Goal: Answer question/provide support: Share knowledge or assist other users

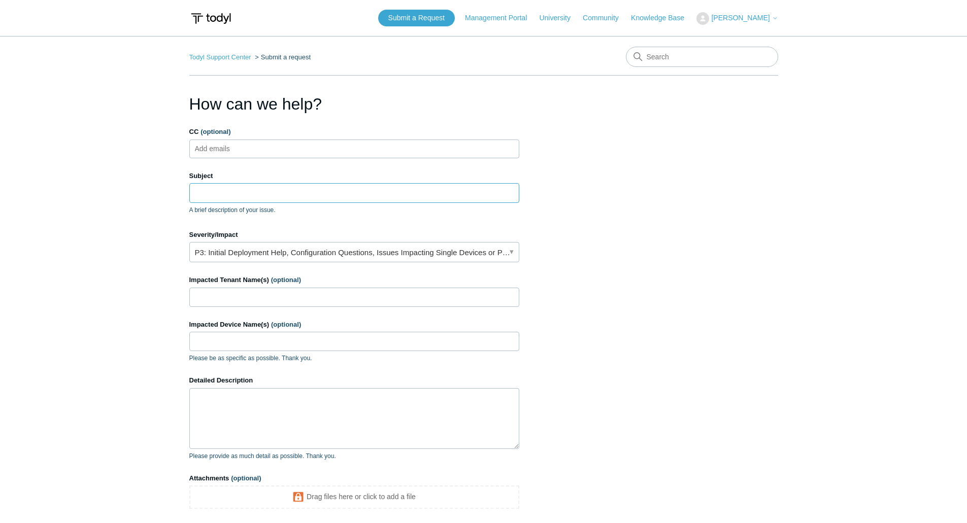
click at [234, 192] on input "Subject" at bounding box center [354, 192] width 330 height 19
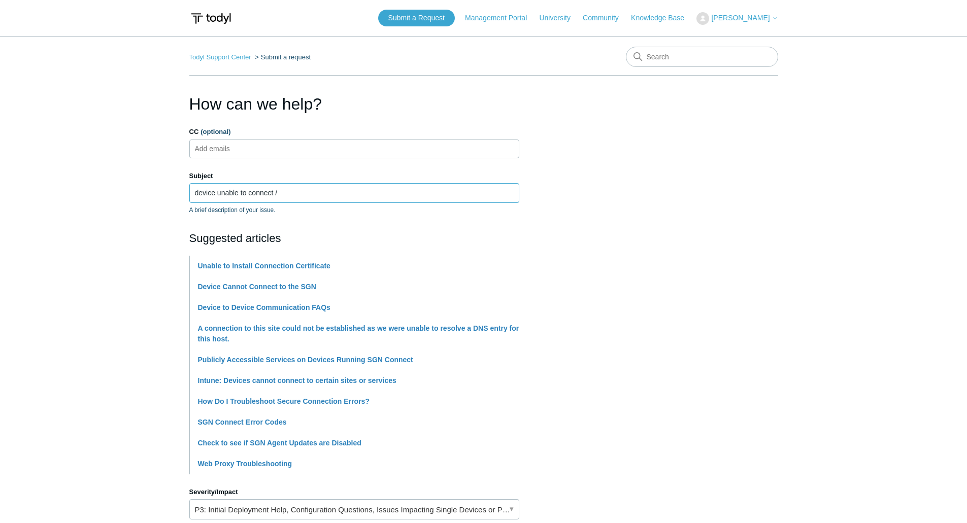
click at [297, 195] on input "device unable to connect /" at bounding box center [354, 192] width 330 height 19
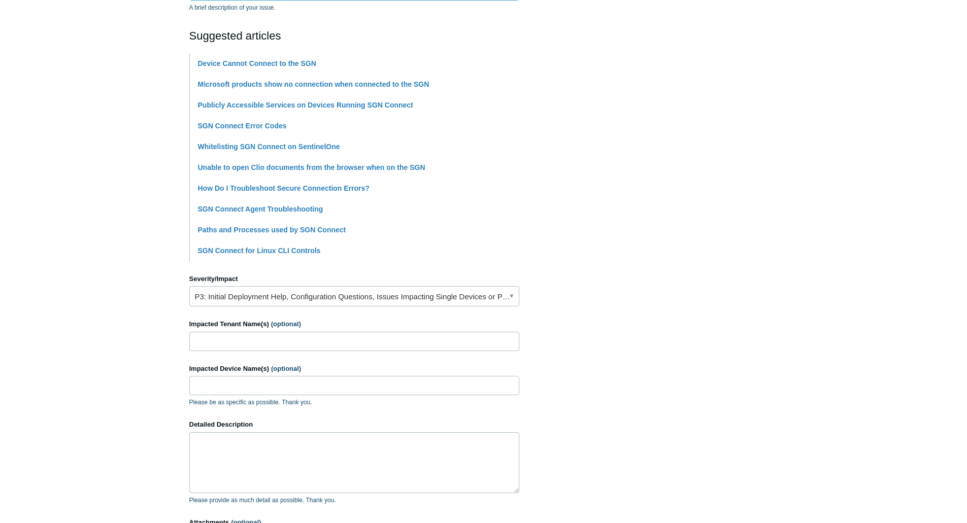
scroll to position [203, 0]
type input "device unable to connect to sgn"
click at [511, 295] on link "P3: Initial Deployment Help, Configuration Questions, Issues Impacting Single D…" at bounding box center [354, 296] width 330 height 20
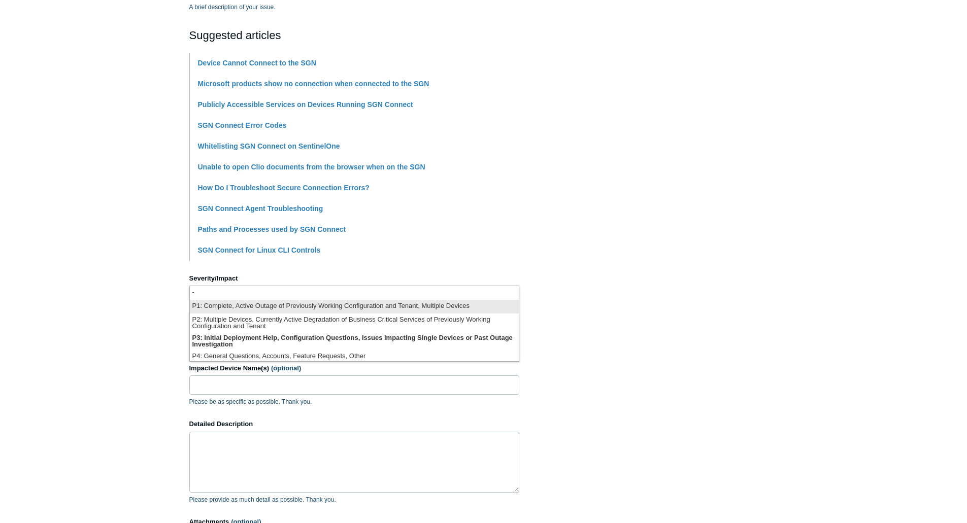
click at [232, 305] on li "P1: Complete, Active Outage of Previously Working Configuration and Tenant, Mul…" at bounding box center [354, 307] width 329 height 14
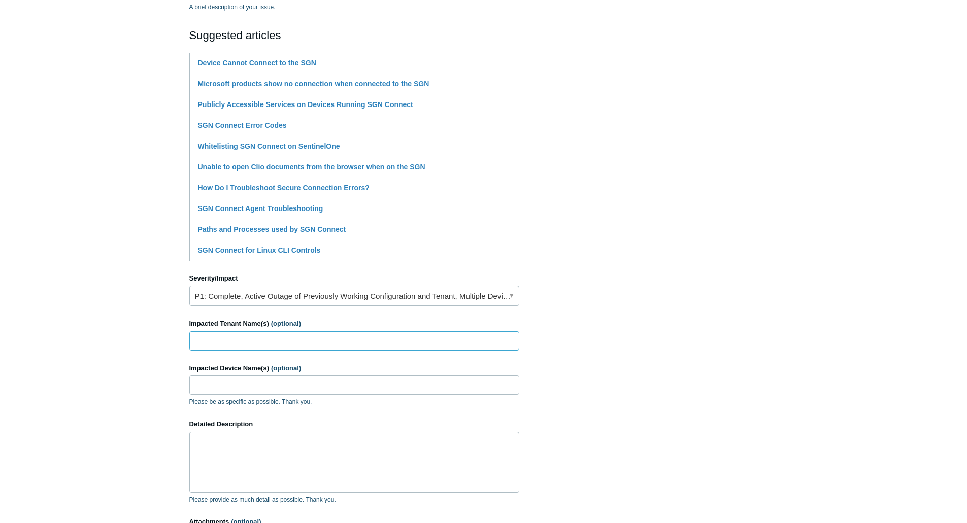
click at [243, 342] on input "Impacted Tenant Name(s) (optional)" at bounding box center [354, 340] width 330 height 19
type input "lecturelinx"
click at [237, 388] on input "Impacted Device Name(s) (optional)" at bounding box center [354, 385] width 330 height 19
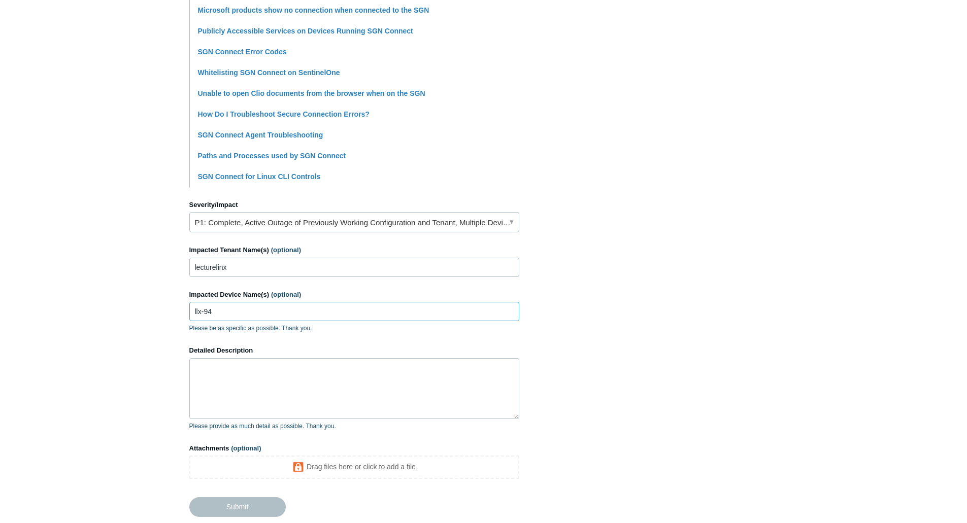
scroll to position [304, 0]
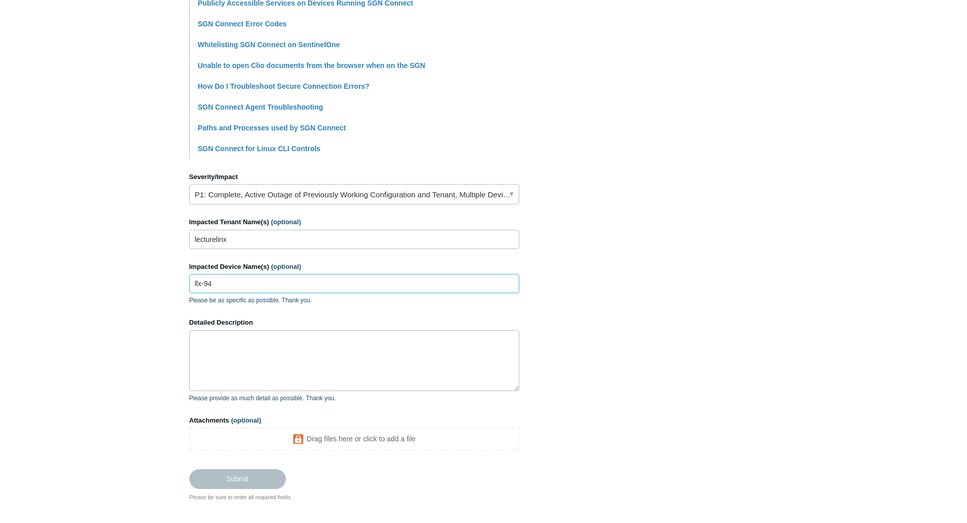
type input "llx-94"
click at [244, 338] on textarea "Detailed Description" at bounding box center [354, 360] width 330 height 61
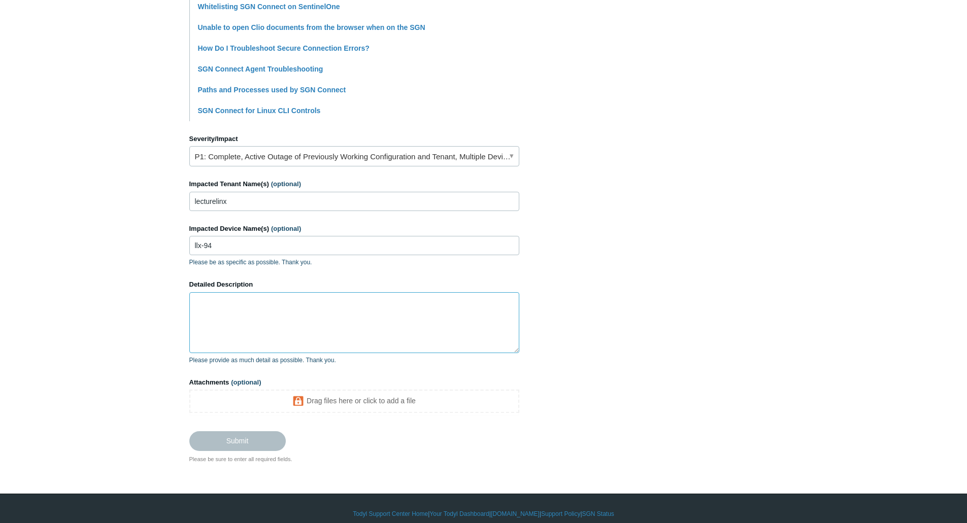
scroll to position [353, 0]
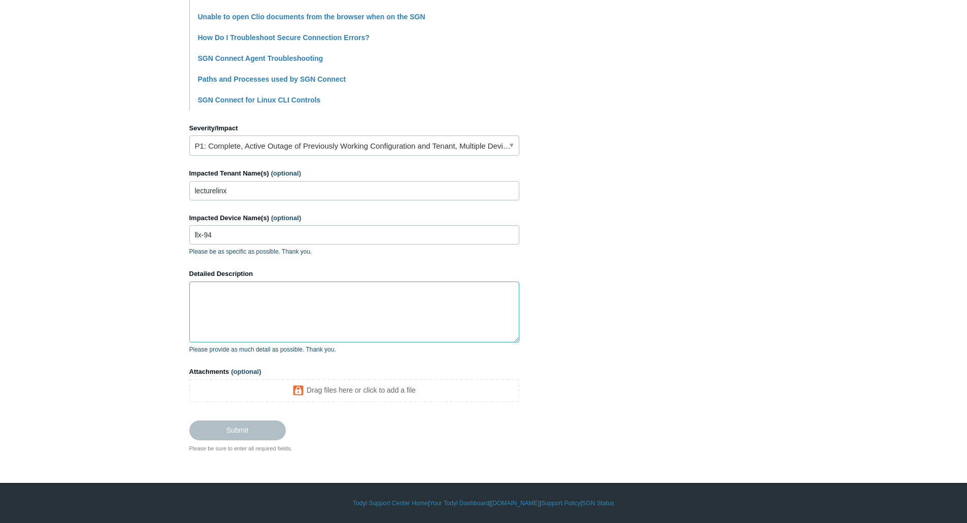
click at [217, 300] on textarea "Detailed Description" at bounding box center [354, 312] width 330 height 61
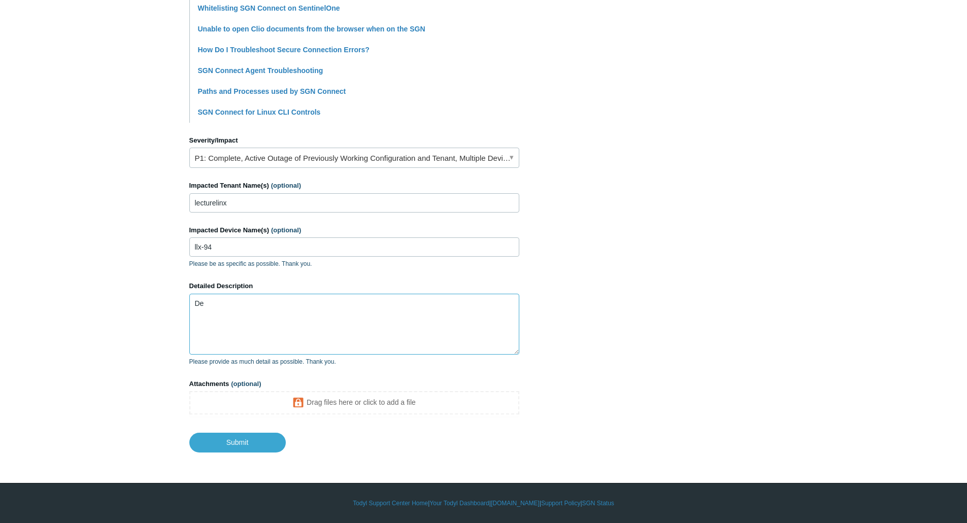
type textarea "D"
drag, startPoint x: 402, startPoint y: 303, endPoint x: 379, endPoint y: 302, distance: 22.9
click at [379, 302] on textarea "Lead developer pc will not connect to sgn , cannot access internet or resources" at bounding box center [354, 324] width 330 height 61
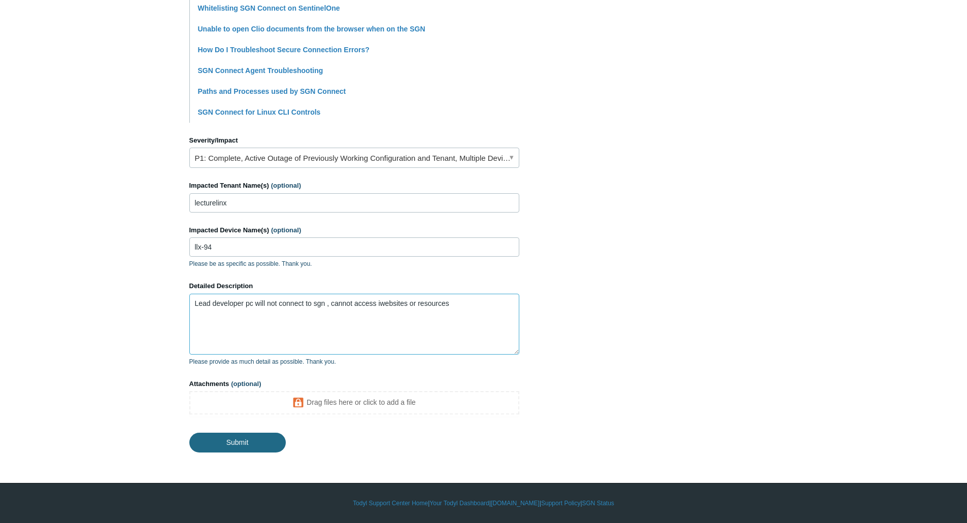
type textarea "Lead developer pc will not connect to sgn , cannot access iwebsites or resources"
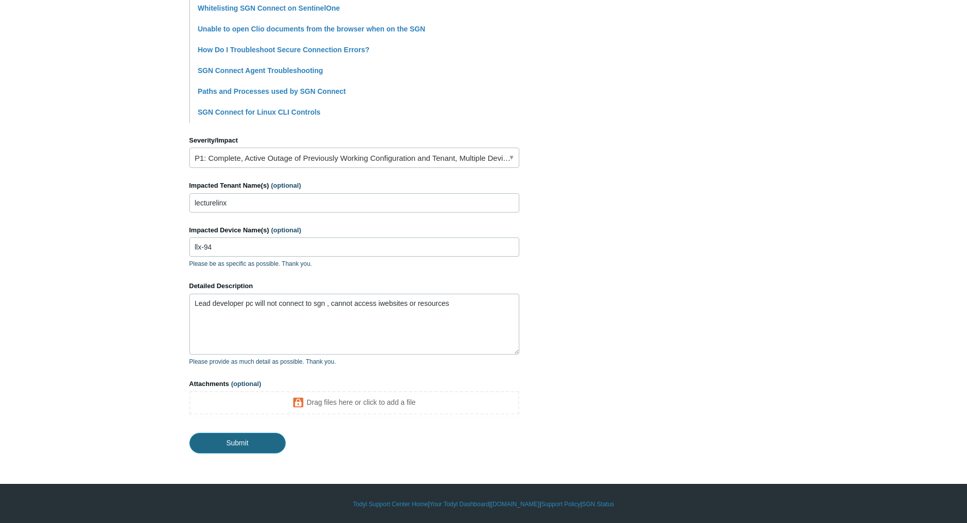
click at [233, 445] on input "Submit" at bounding box center [237, 443] width 96 height 20
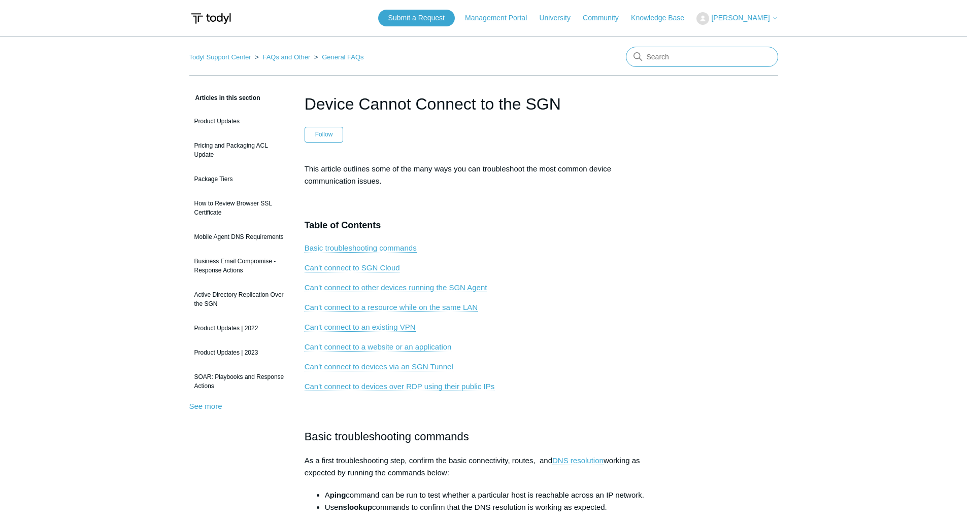
click at [682, 60] on input "Search" at bounding box center [702, 57] width 152 height 20
type input "where are generated logs saved?"
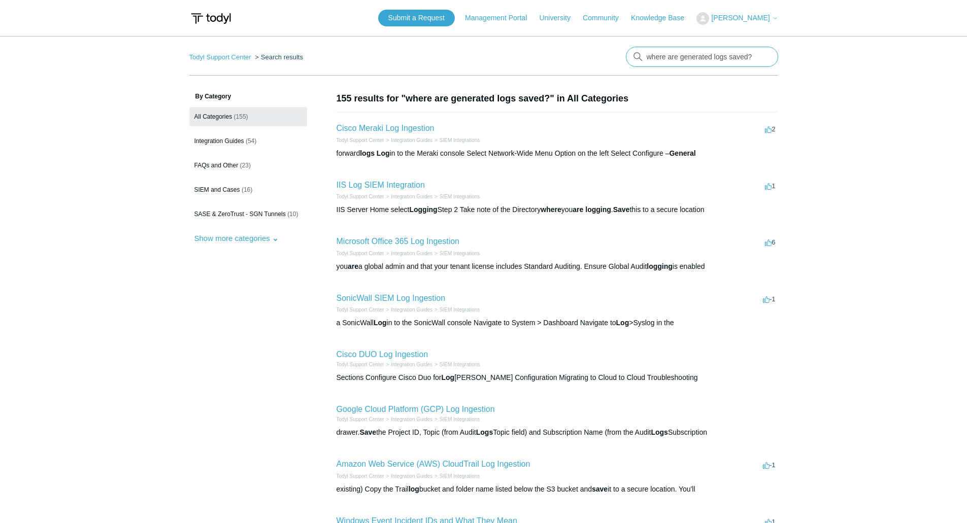
click at [715, 57] on input "where are generated logs saved?" at bounding box center [702, 57] width 152 height 20
type input "where are generated support logs saved?"
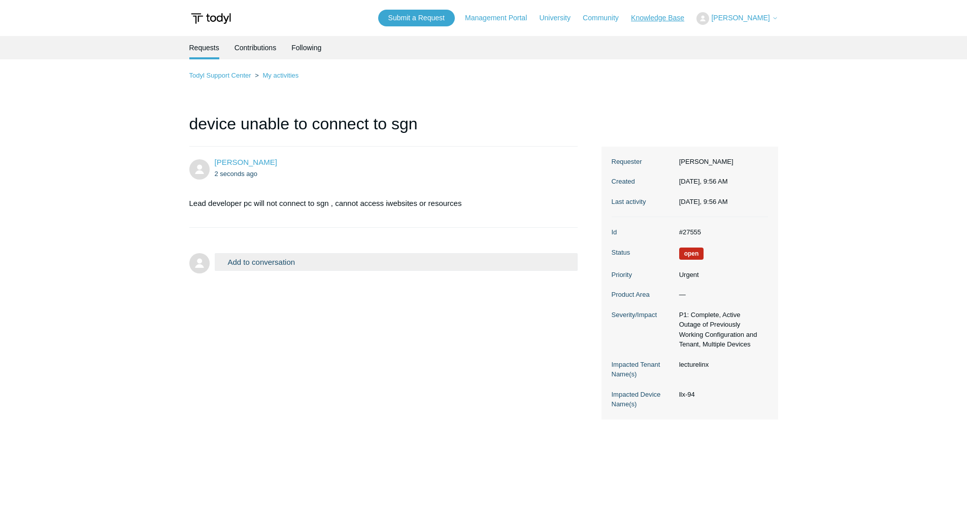
click at [675, 17] on link "Knowledge Base" at bounding box center [662, 18] width 63 height 11
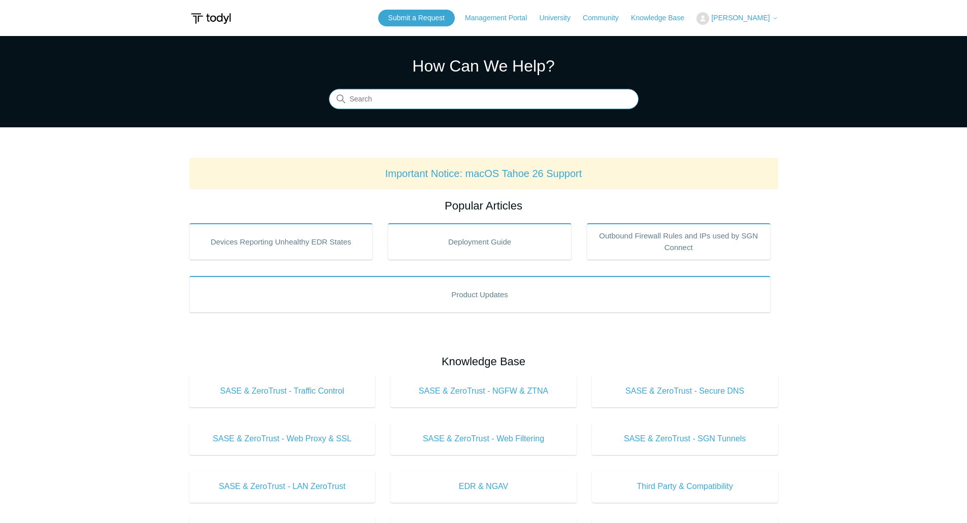
click at [400, 98] on input "Search" at bounding box center [484, 99] width 310 height 20
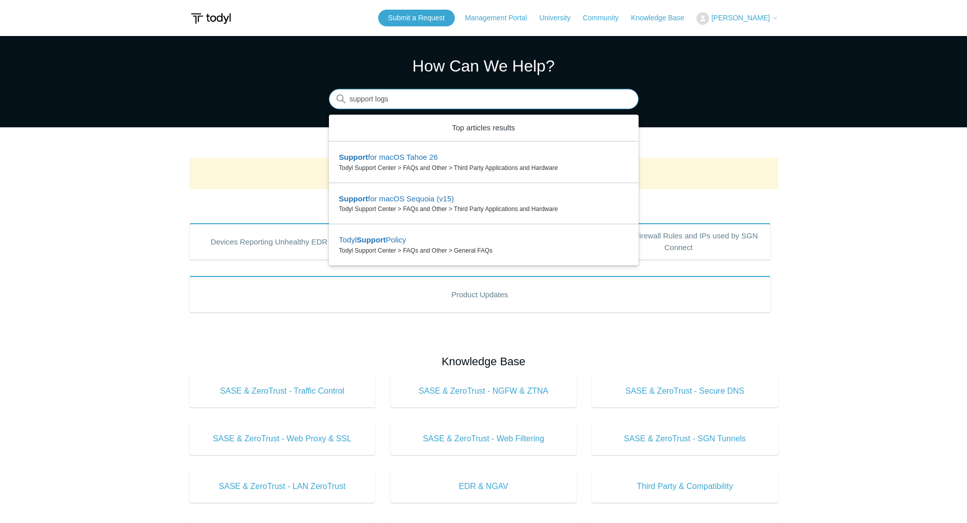
type input "support logs"
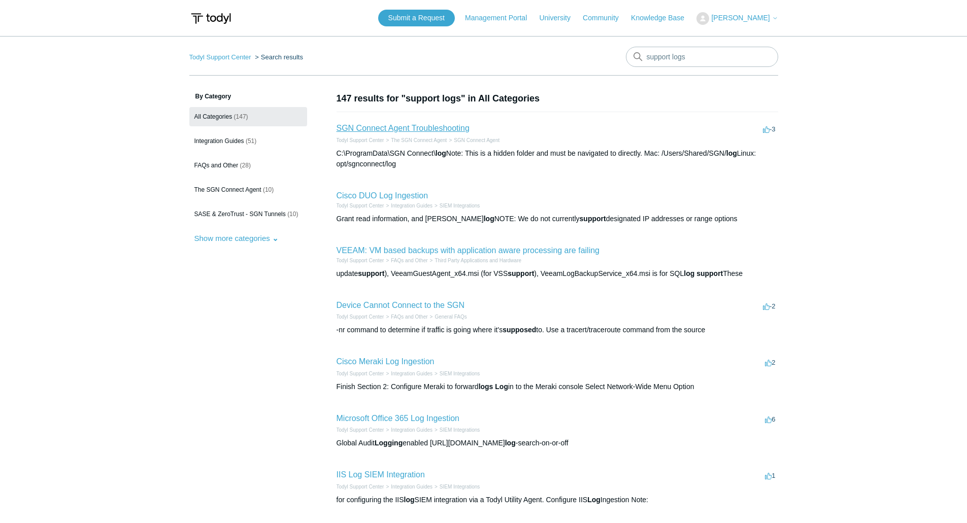
click at [382, 126] on link "SGN Connect Agent Troubleshooting" at bounding box center [402, 128] width 133 height 9
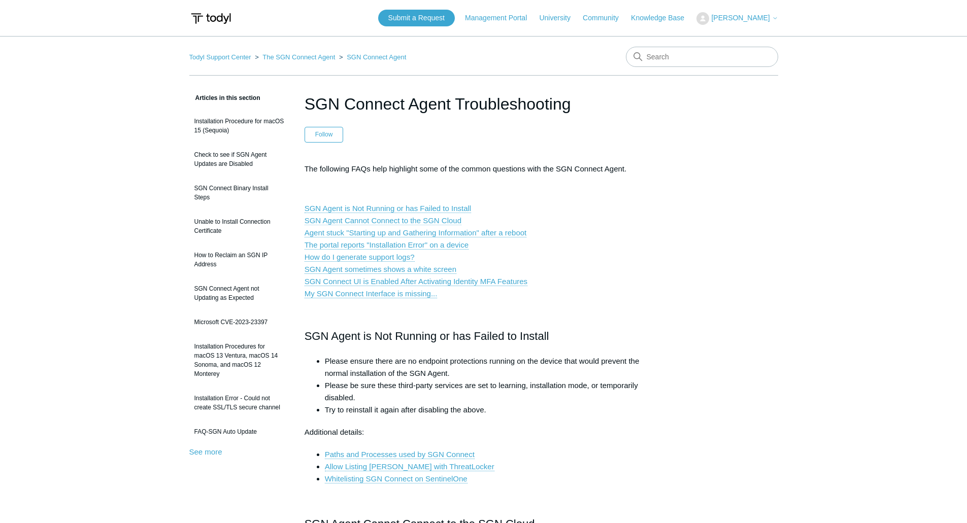
click at [376, 219] on link "SGN Agent Cannot Connect to the SGN Cloud" at bounding box center [382, 220] width 157 height 9
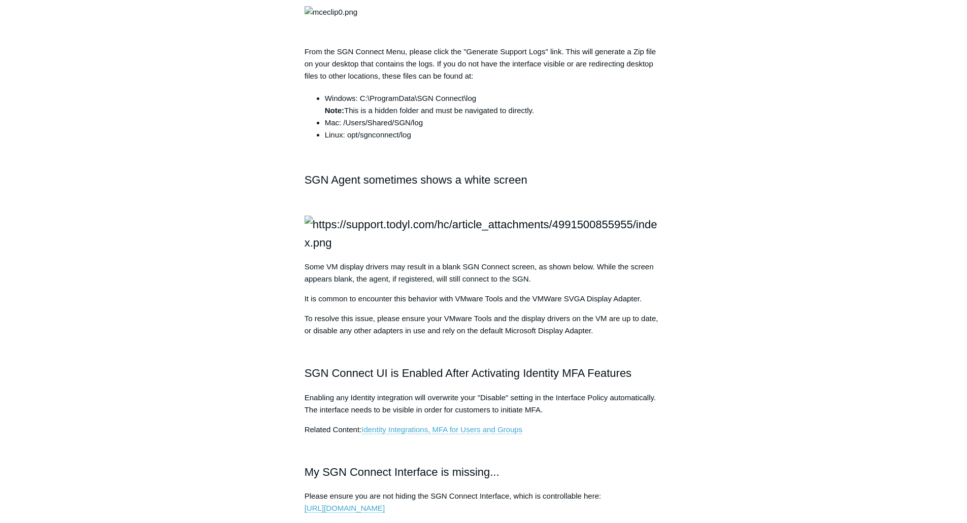
scroll to position [1023, 0]
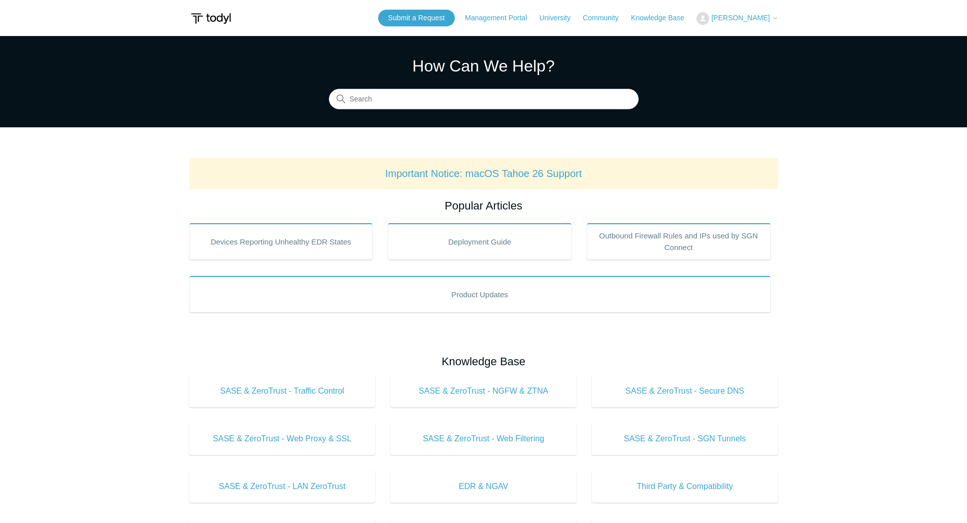
click at [746, 15] on span "[PERSON_NAME]" at bounding box center [740, 18] width 58 height 8
click at [741, 38] on link "My Support Requests" at bounding box center [746, 40] width 99 height 18
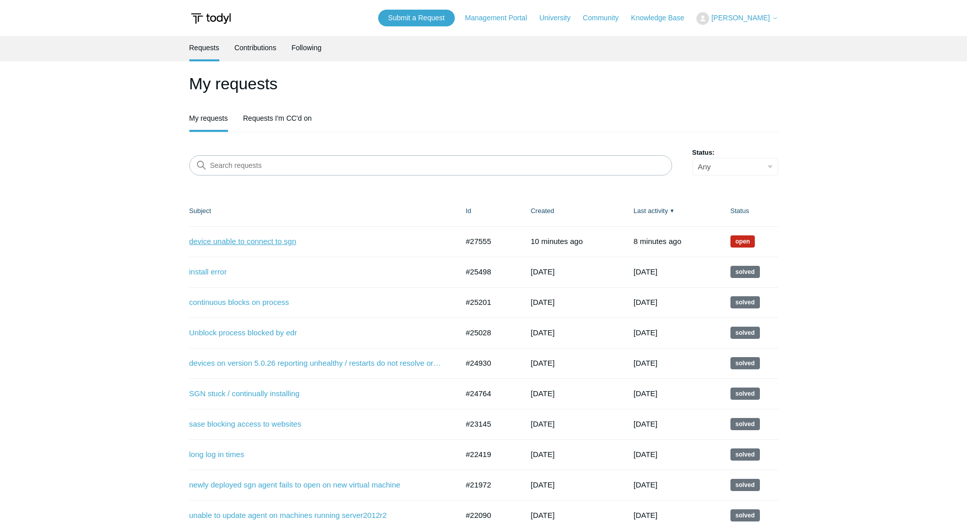
click at [253, 242] on link "device unable to connect to sgn" at bounding box center [316, 242] width 254 height 12
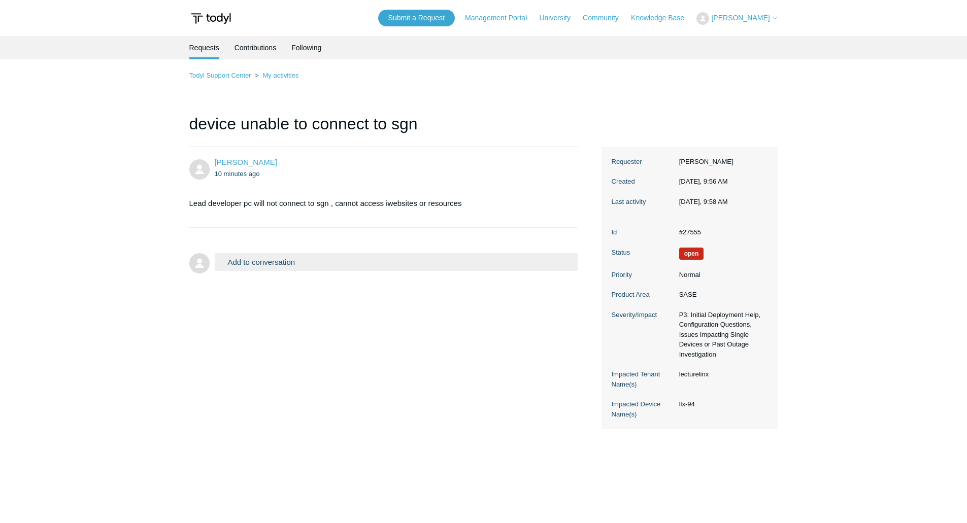
click at [316, 263] on button "Add to conversation" at bounding box center [396, 262] width 363 height 18
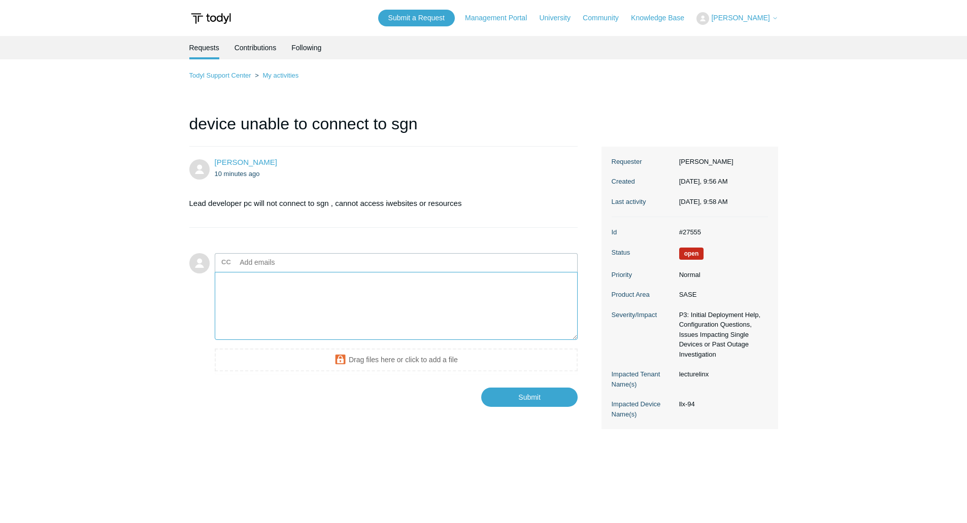
click at [330, 300] on textarea "Add your reply" at bounding box center [396, 306] width 363 height 69
click at [520, 413] on input "Submit" at bounding box center [529, 415] width 96 height 20
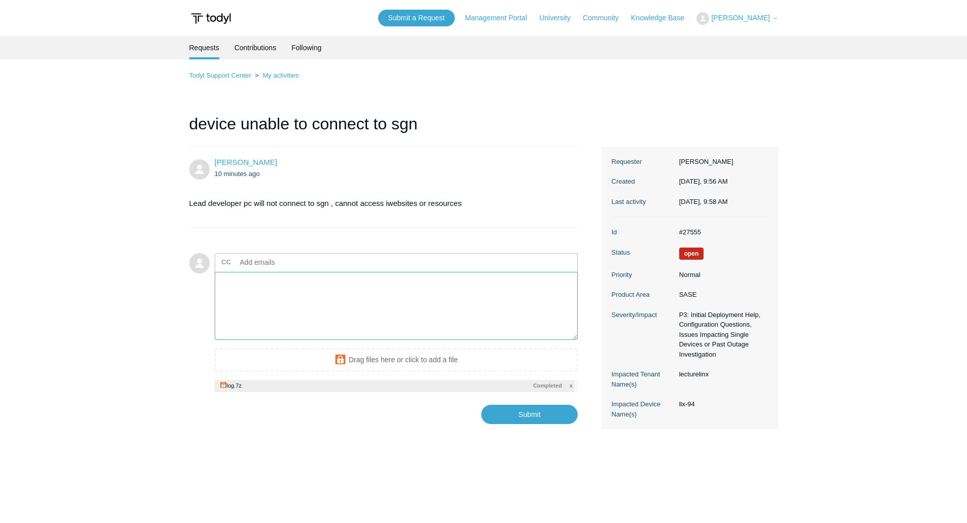
click at [235, 281] on textarea "Add your reply" at bounding box center [396, 306] width 363 height 69
click at [326, 282] on textarea "log files attached/ sgn continues ti "find fastest connection"" at bounding box center [396, 306] width 363 height 69
click at [533, 416] on input "Submit" at bounding box center [529, 415] width 96 height 20
type textarea "log files attached/ sgn continues to "find fastest connection" This ticket incl…"
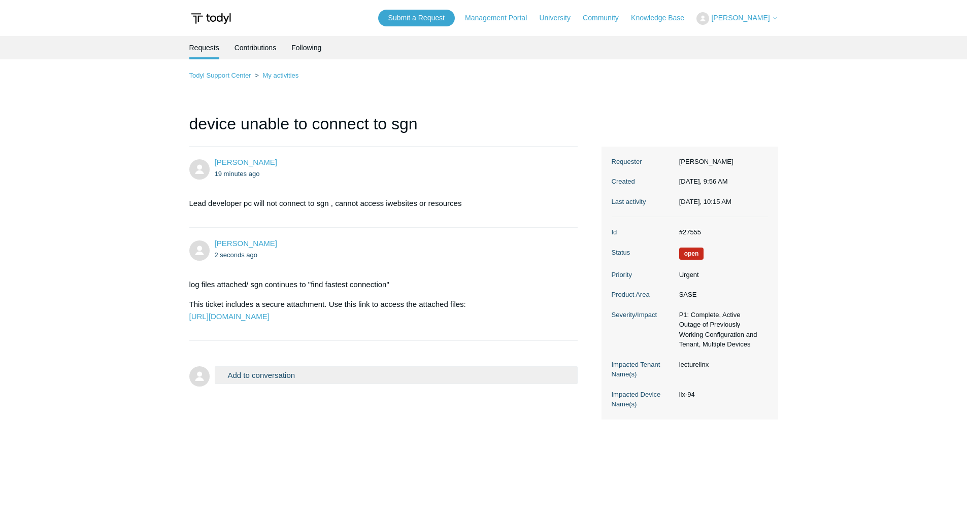
click at [495, 463] on main "Requests Contributions Following Todyl Support Center My activities device unab…" at bounding box center [483, 271] width 967 height 471
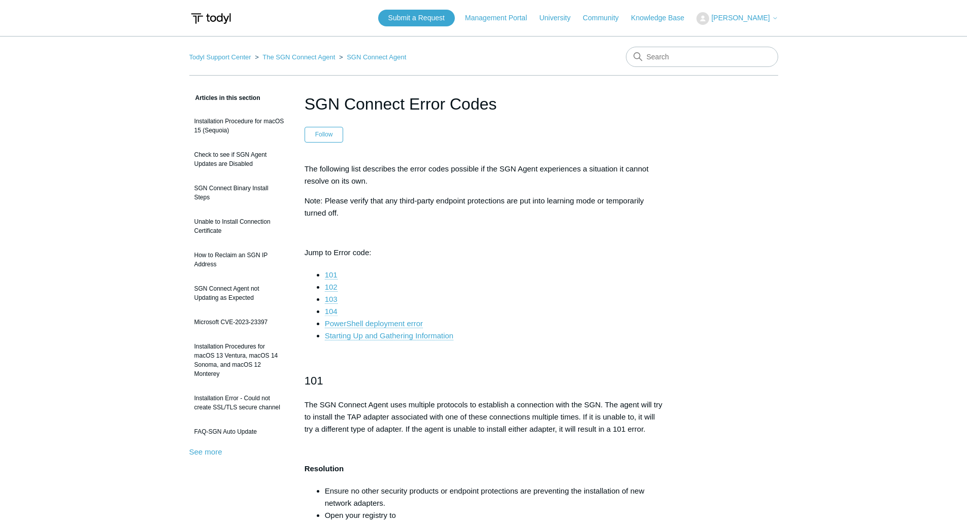
click at [334, 313] on link "104" at bounding box center [331, 311] width 13 height 9
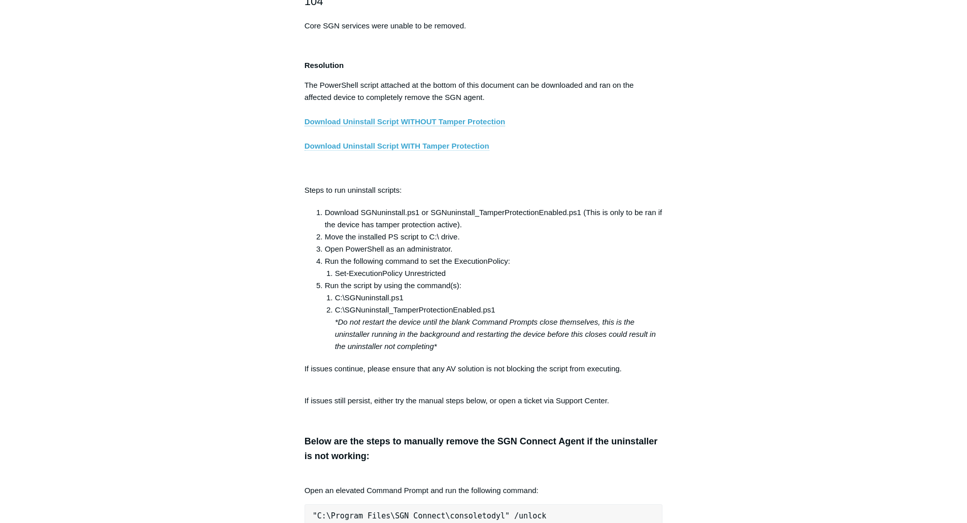
click at [430, 151] on link "Download Uninstall Script WITH Tamper Protection" at bounding box center [396, 146] width 185 height 9
click at [421, 151] on link "Download Uninstall Script WITH Tamper Protection" at bounding box center [396, 146] width 185 height 9
drag, startPoint x: 446, startPoint y: 283, endPoint x: 335, endPoint y: 286, distance: 110.7
click at [335, 280] on li "Set-ExecutionPolicy Unrestricted" at bounding box center [499, 273] width 328 height 12
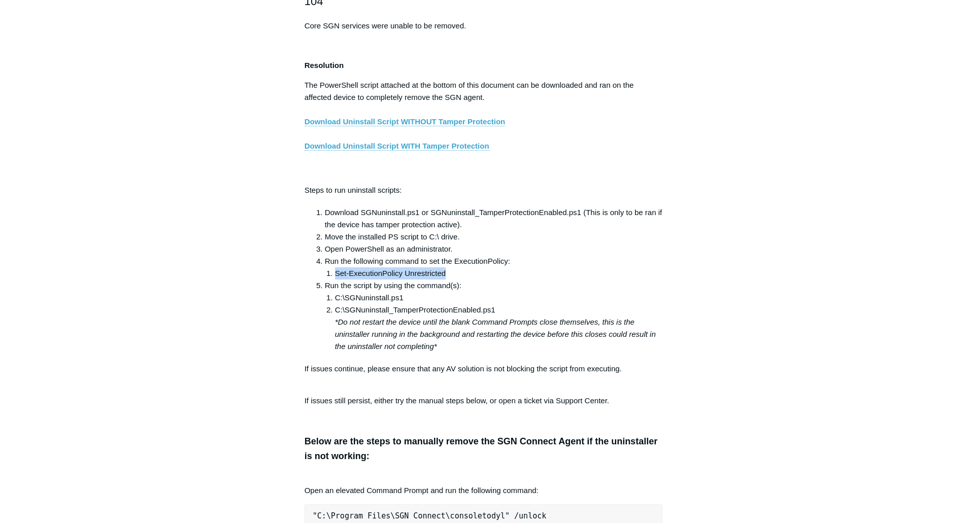
copy li "Set-ExecutionPolicy Unrestricted"
drag, startPoint x: 495, startPoint y: 317, endPoint x: 335, endPoint y: 322, distance: 159.9
click at [335, 322] on li "C:\SGNuninstall_TamperProtectionEnabled.ps1 *Do not restart the device until th…" at bounding box center [499, 328] width 328 height 49
copy li "C:\SGNuninstall_TamperProtectionEnabled.ps1"
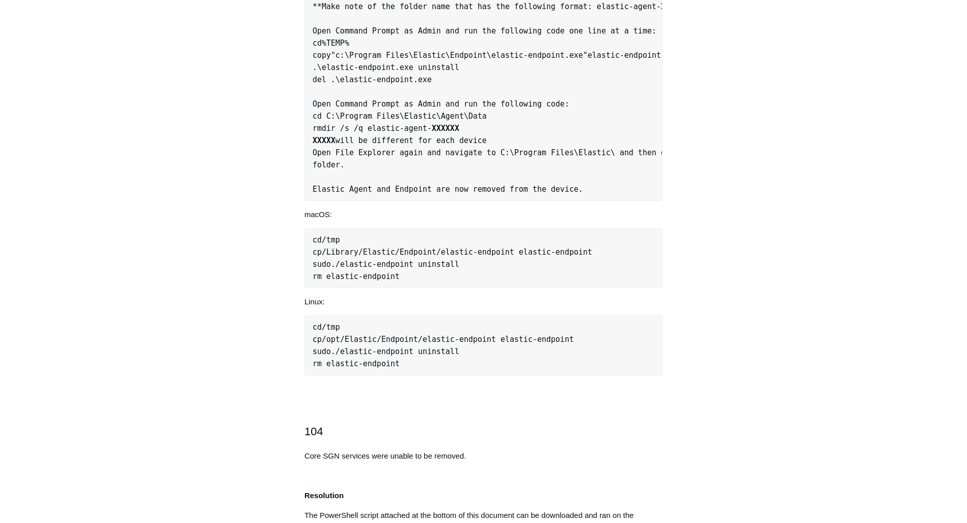
scroll to position [1231, 0]
